Goal: Task Accomplishment & Management: Use online tool/utility

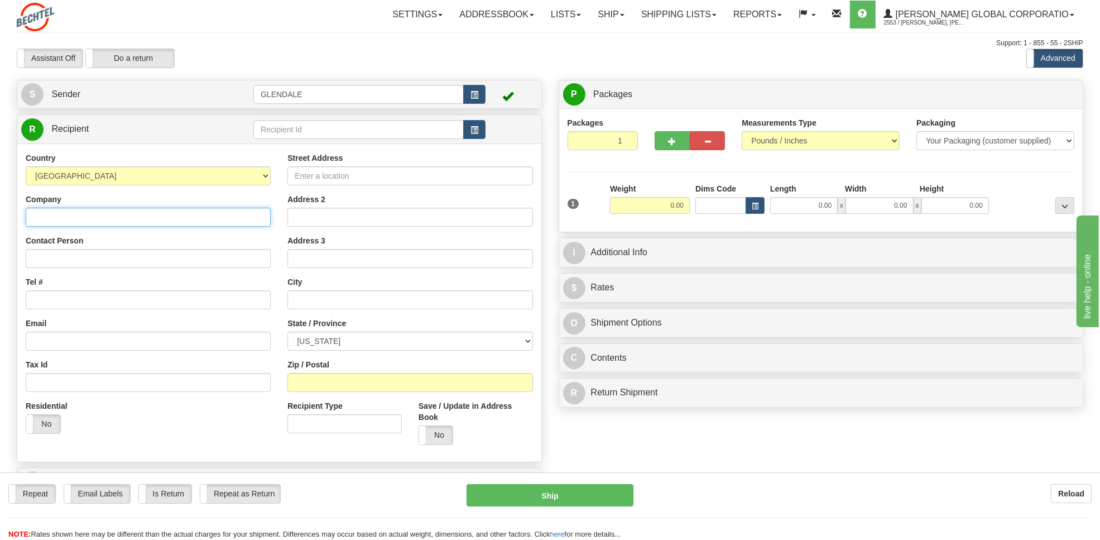
click at [59, 218] on input "Company" at bounding box center [148, 217] width 245 height 19
paste input "COMPASS GROUP USA, INC."
type input "COMPASS GROUP USA, INC."
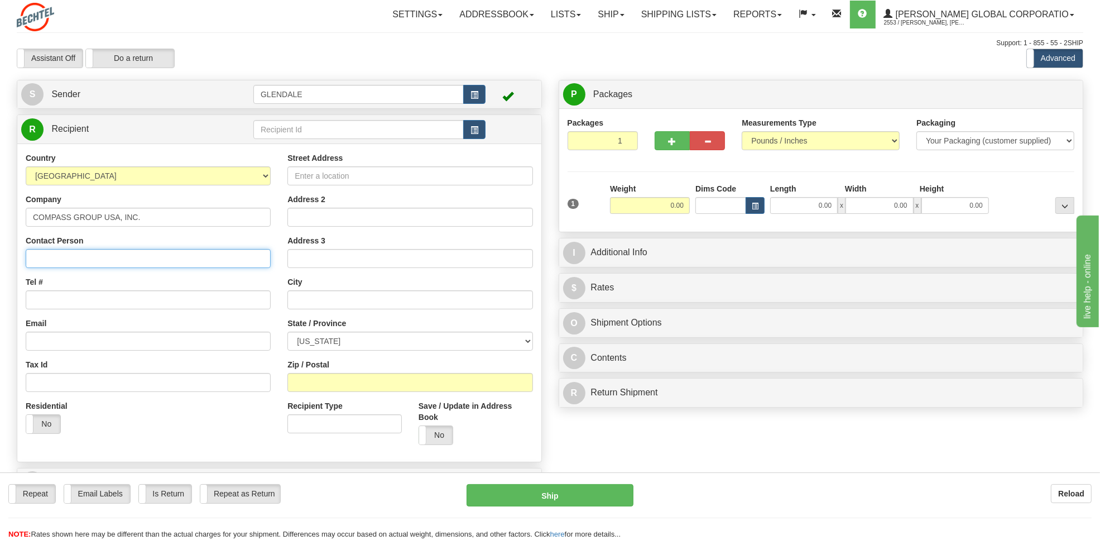
click at [110, 258] on input "Contact Person" at bounding box center [148, 258] width 245 height 19
paste input "COMPASS GROUP USA, INC."
type input "COMPASS GROUP USA, INC./Occasions Caterers"
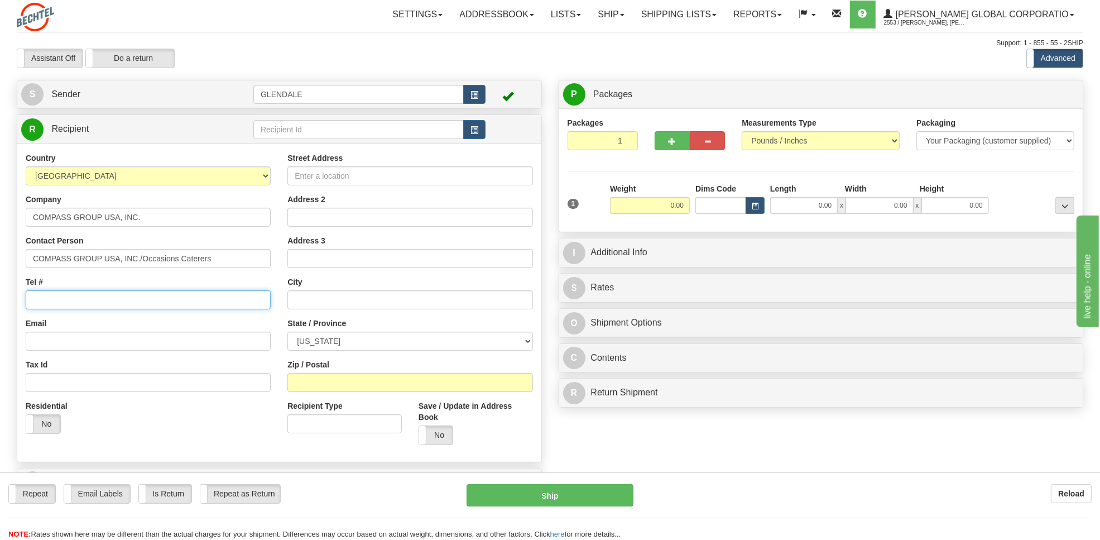
click at [121, 301] on input "Tel #" at bounding box center [148, 299] width 245 height 19
click at [126, 297] on input "Tel #" at bounding box center [148, 299] width 245 height 19
type input "[PHONE_NUMBER]"
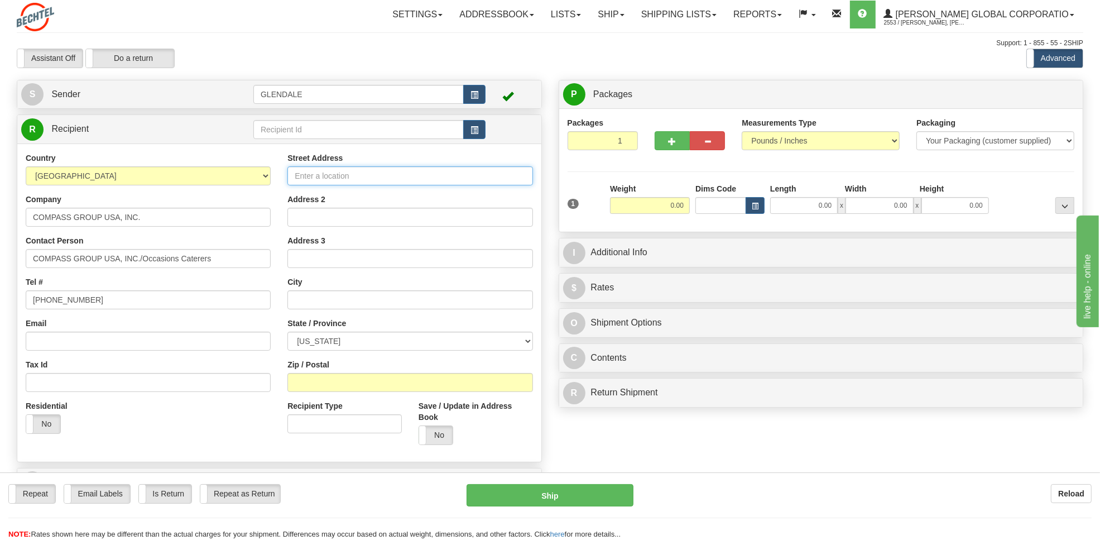
click at [330, 171] on input "Street Address" at bounding box center [409, 175] width 245 height 19
type input "[STREET_ADDRESS][PERSON_NAME][DOMAIN_NAME]"
click at [307, 297] on input "text" at bounding box center [409, 299] width 245 height 19
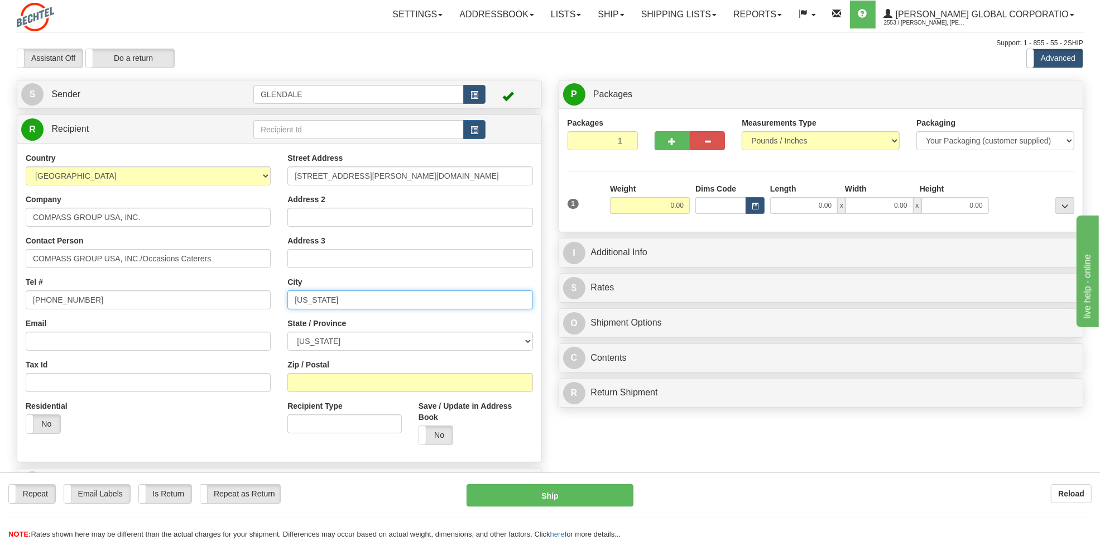
type input "[US_STATE]"
click at [350, 342] on select "[US_STATE] [US_STATE] [US_STATE] [US_STATE] Armed Forces America Armed Forces E…" at bounding box center [409, 340] width 245 height 19
select select "DC"
click at [287, 332] on select "[US_STATE] [US_STATE] [US_STATE] [US_STATE] Armed Forces America Armed Forces E…" at bounding box center [409, 340] width 245 height 19
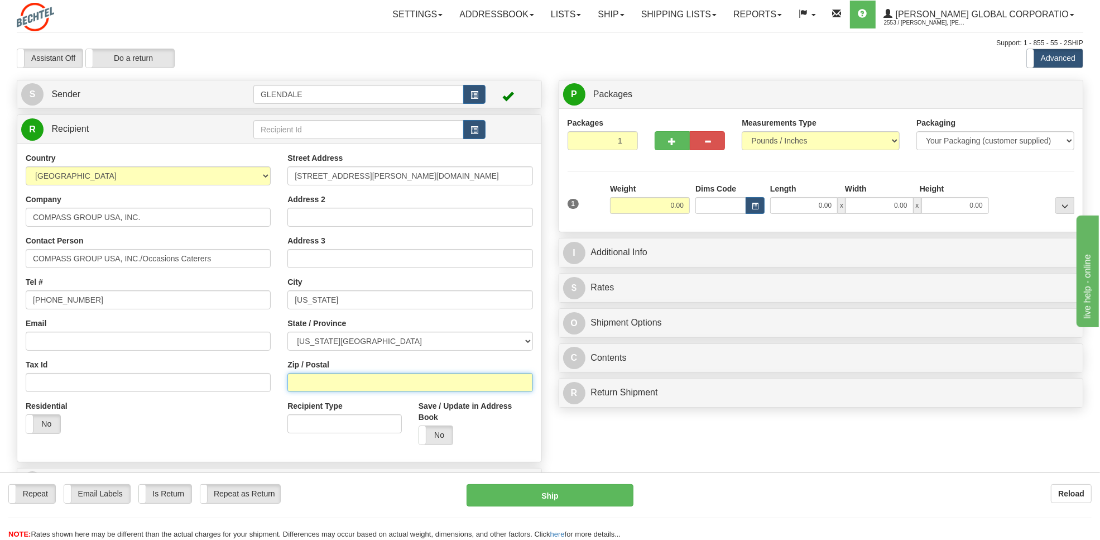
click at [310, 381] on input "Zip / Postal" at bounding box center [409, 382] width 245 height 19
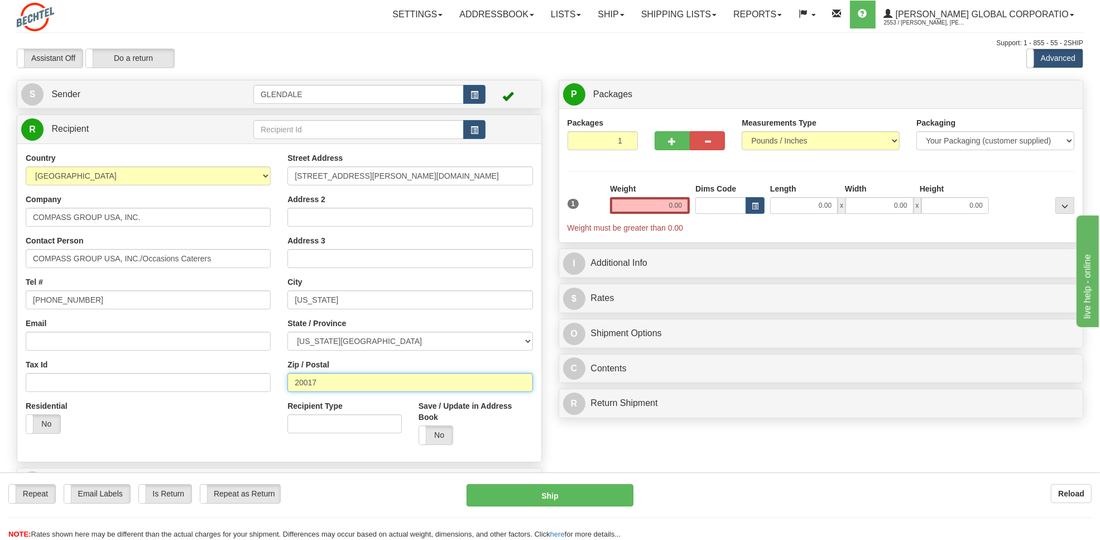
type input "20017"
click at [959, 142] on select "Your Packaging (customer supplied) Envelope (carrier supplied) Pack (carrier su…" at bounding box center [995, 140] width 158 height 19
select select "2"
click at [916, 132] on select "Your Packaging (customer supplied) Envelope (carrier supplied) Pack (carrier su…" at bounding box center [995, 140] width 158 height 19
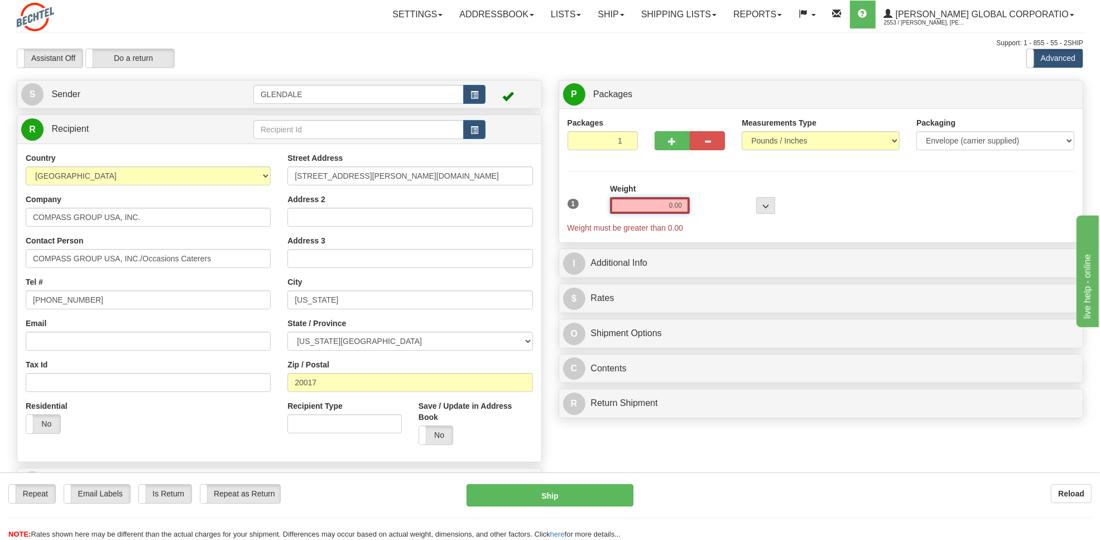
click at [656, 209] on input "0.00" at bounding box center [650, 205] width 80 height 17
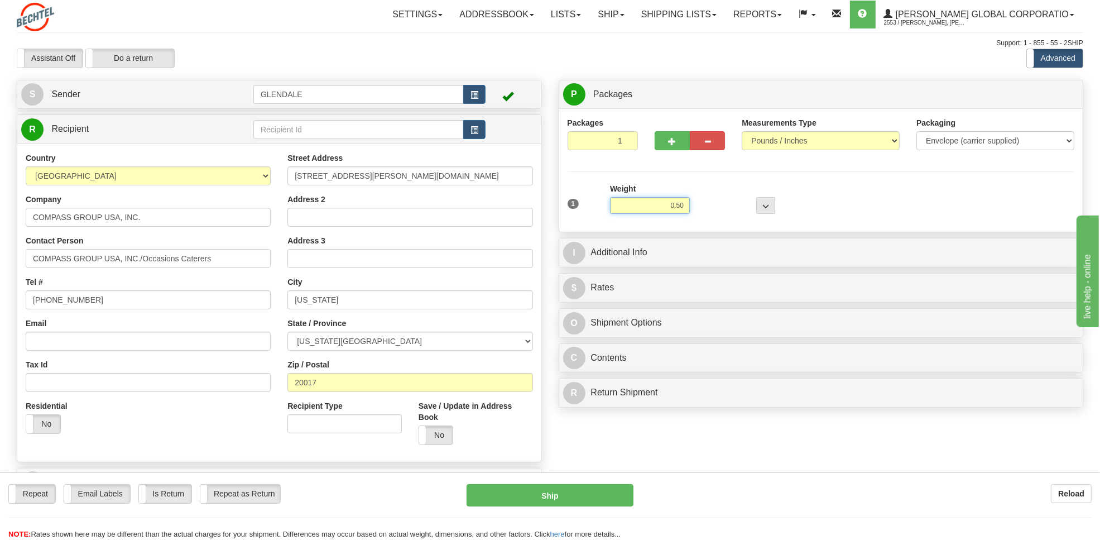
type input "0.50"
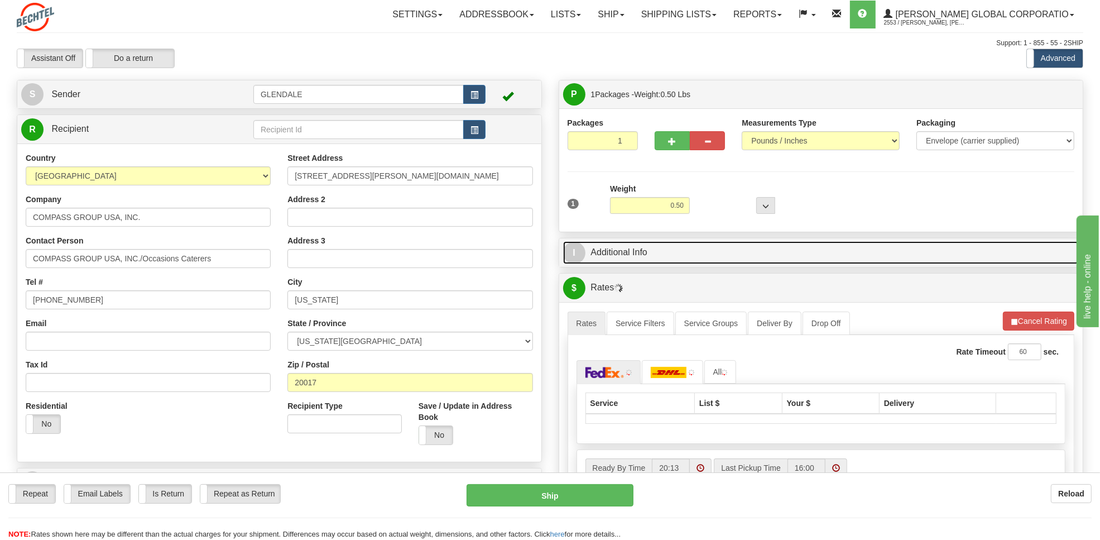
click at [634, 251] on link "I Additional Info" at bounding box center [821, 252] width 516 height 23
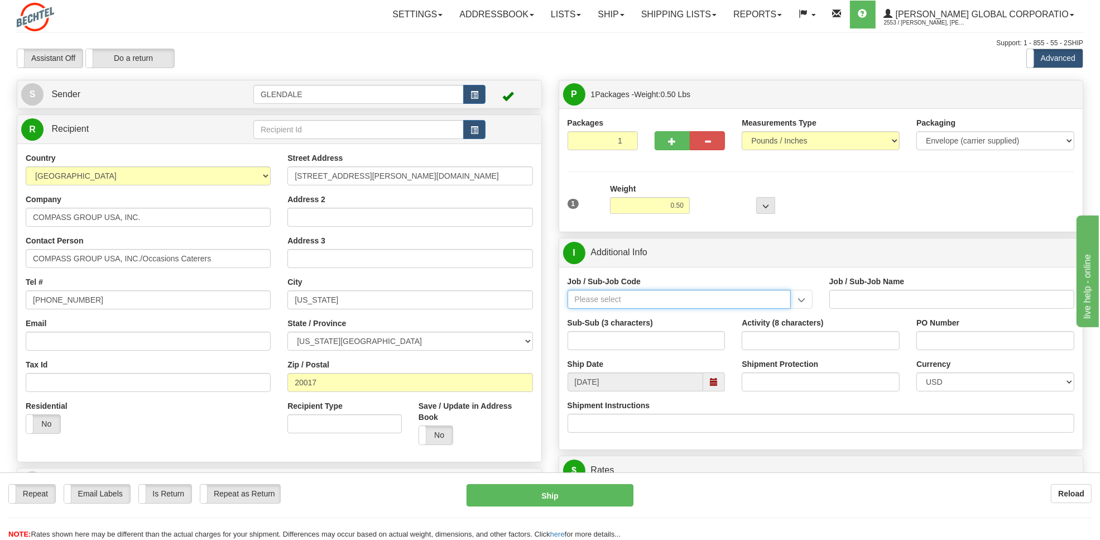
click at [621, 302] on input "Job / Sub-Job Code" at bounding box center [678, 299] width 223 height 19
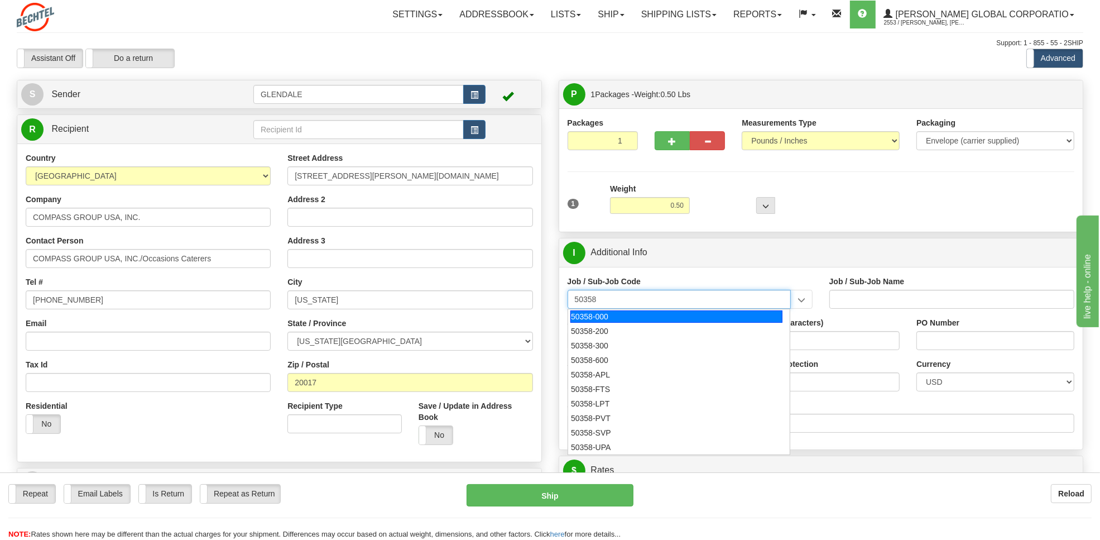
click at [604, 318] on div "50358-000" at bounding box center [676, 316] width 212 height 12
type input "50358-000"
type input "NS&E PRESIDENT - BSII PRESIDENT"
type input "50358-000"
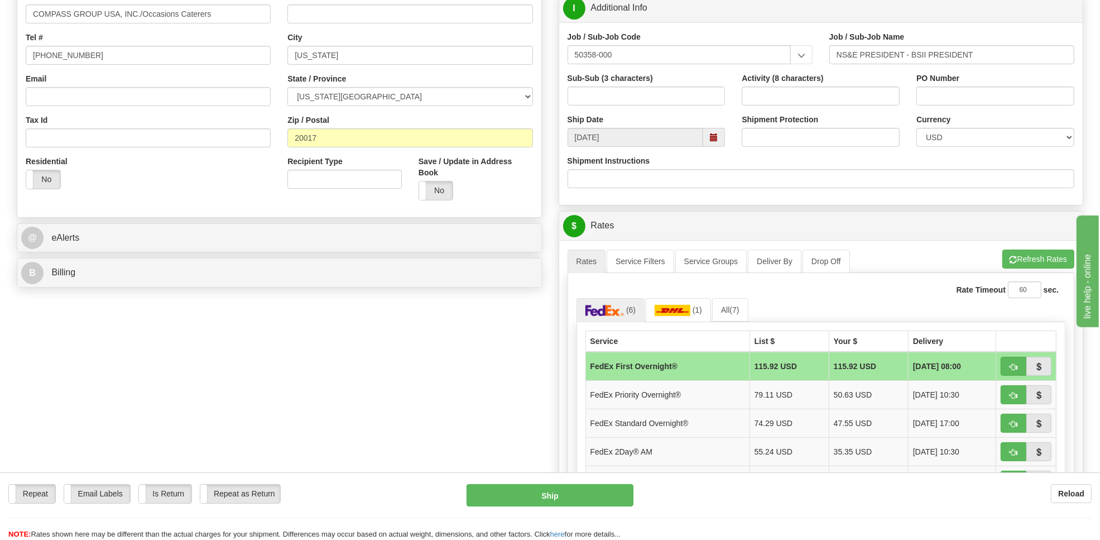
scroll to position [356, 0]
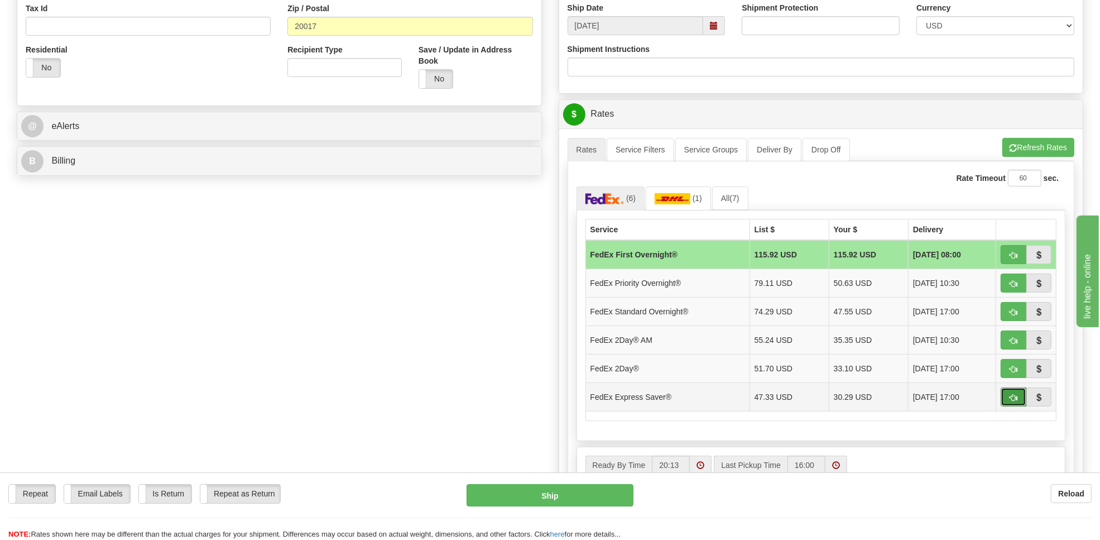
click at [1006, 401] on button "button" at bounding box center [1013, 396] width 26 height 19
type input "20"
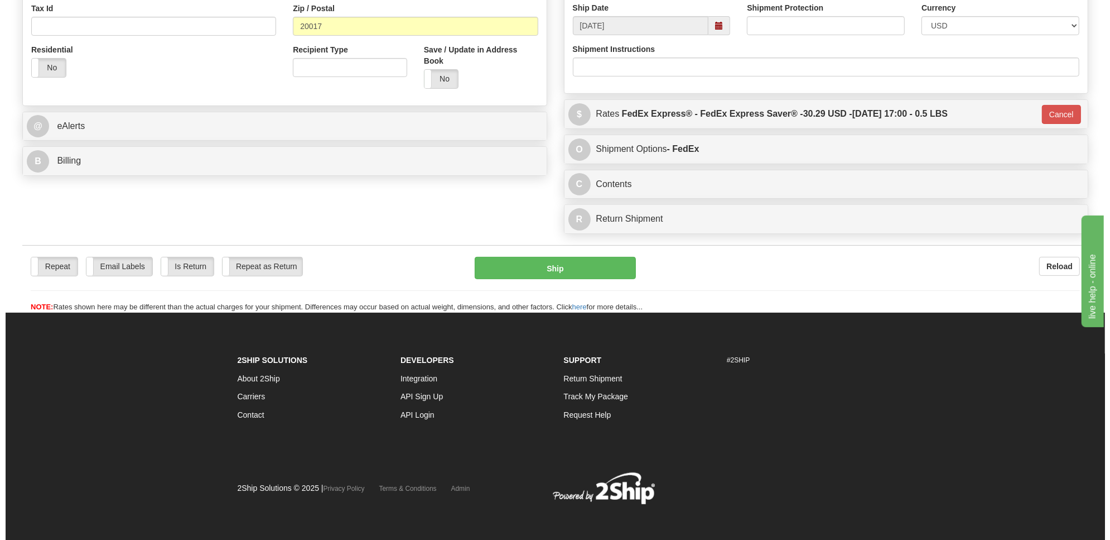
scroll to position [355, 0]
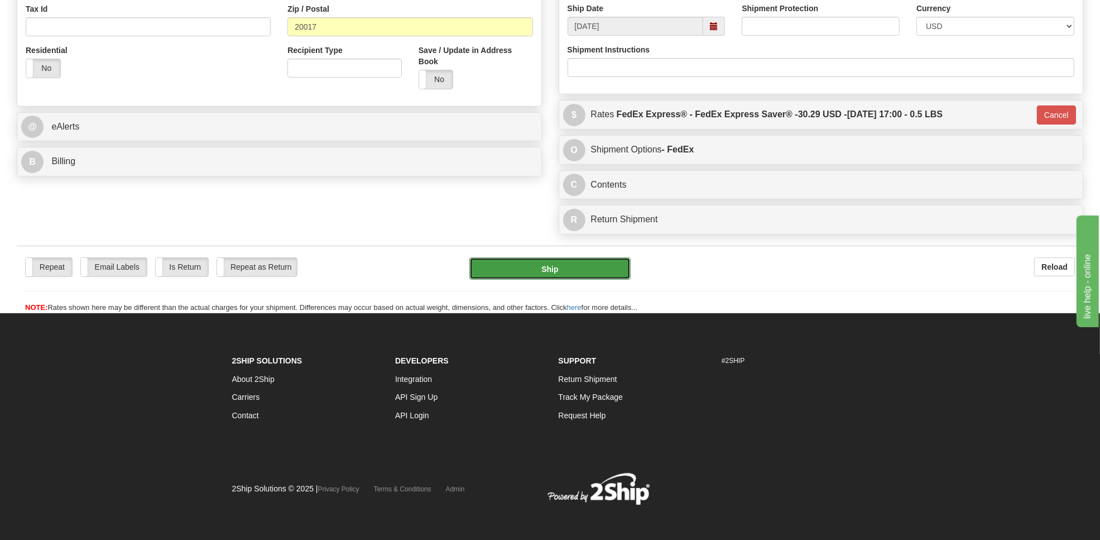
click at [531, 263] on button "Ship" at bounding box center [549, 268] width 161 height 22
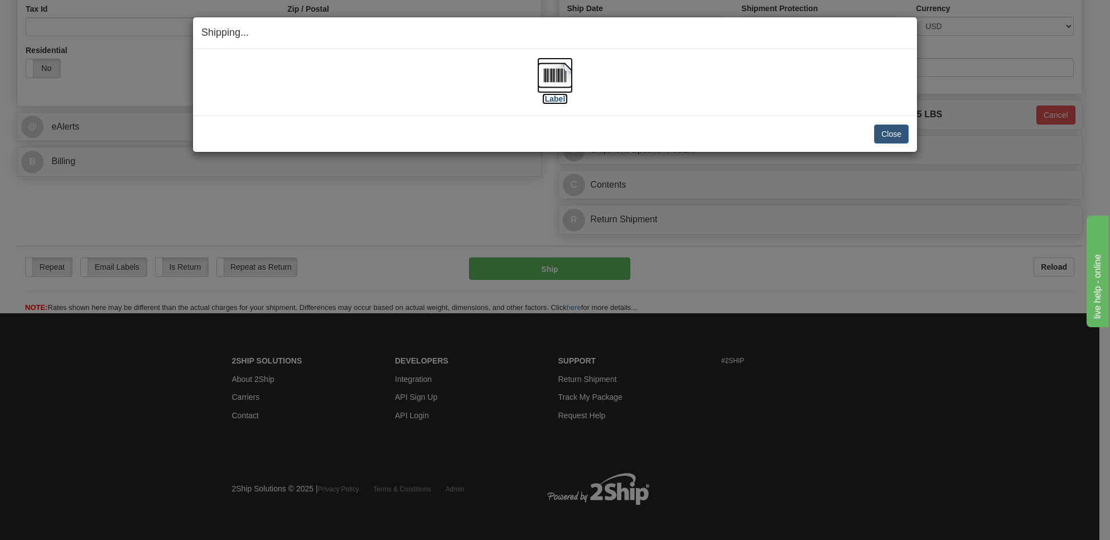
click at [547, 84] on img at bounding box center [555, 75] width 36 height 36
